Goal: Transaction & Acquisition: Purchase product/service

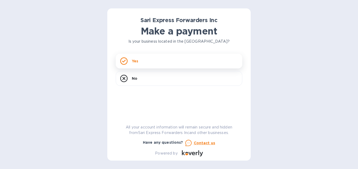
click at [187, 63] on div "Yes" at bounding box center [179, 61] width 127 height 15
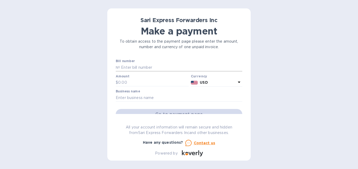
click at [148, 69] on input "text" at bounding box center [181, 68] width 122 height 8
type input "124743"
click at [135, 81] on input "text" at bounding box center [153, 83] width 71 height 8
type input "4,080"
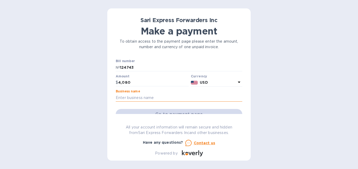
click at [150, 96] on input "text" at bounding box center [179, 98] width 127 height 8
type input "Distribuidora Mayab"
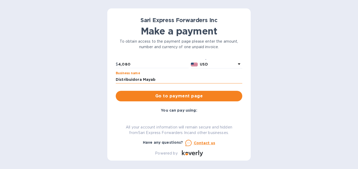
scroll to position [26, 0]
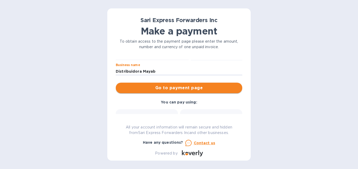
click at [180, 91] on span "Go to payment page" at bounding box center [179, 88] width 118 height 6
